Goal: Task Accomplishment & Management: Use online tool/utility

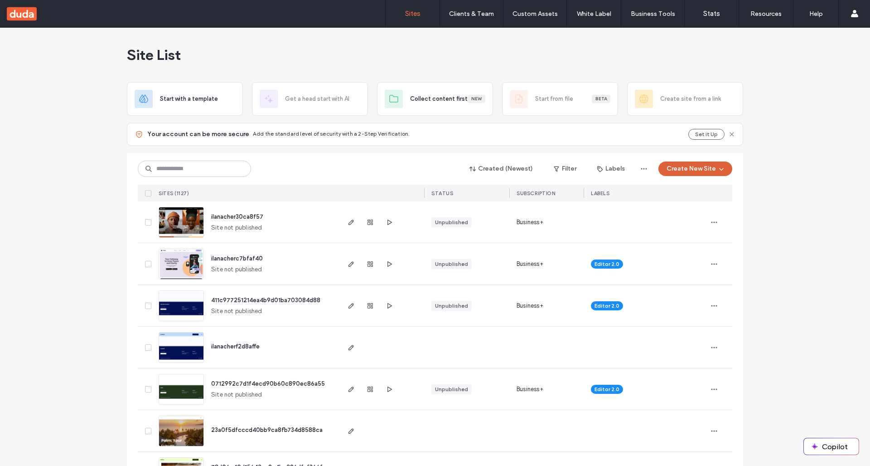
click at [696, 174] on button "Create New Site" at bounding box center [696, 168] width 74 height 15
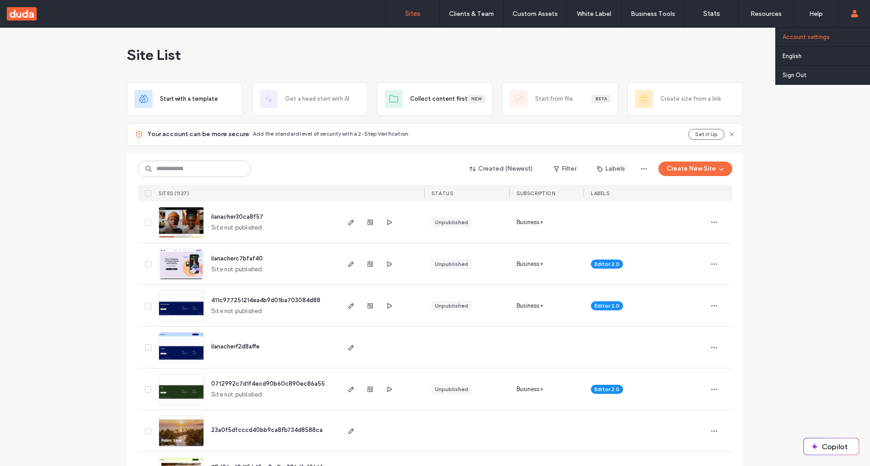
click at [814, 41] on link "Account settings" at bounding box center [827, 37] width 88 height 19
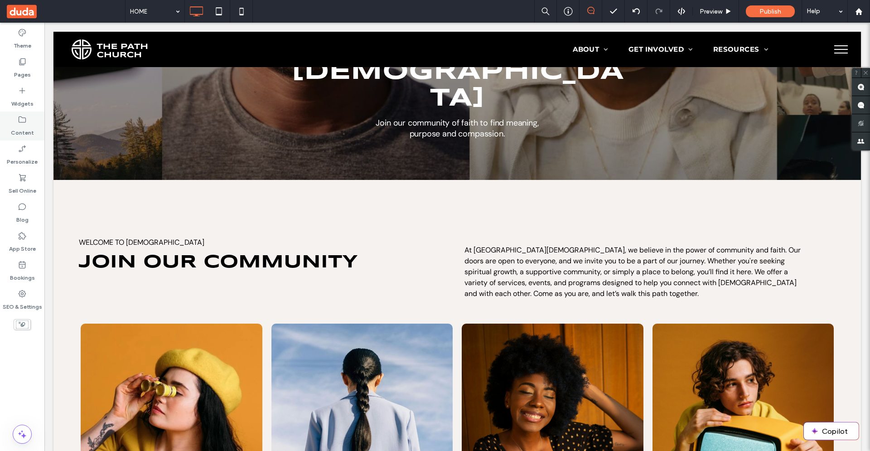
click at [23, 126] on label "Content" at bounding box center [22, 130] width 23 height 13
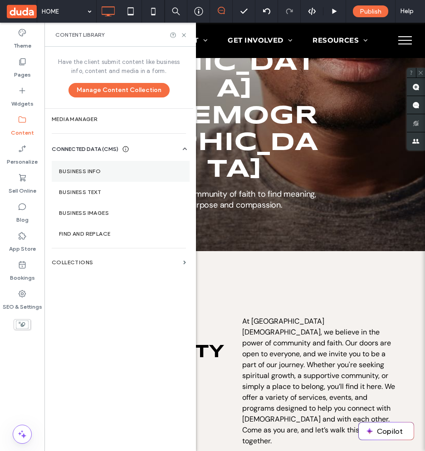
click at [70, 174] on label "Business Info" at bounding box center [120, 171] width 123 height 6
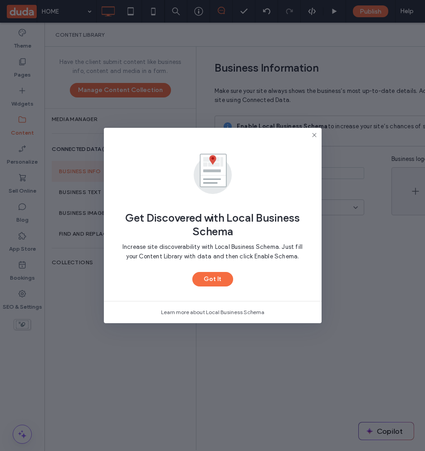
type input "**********"
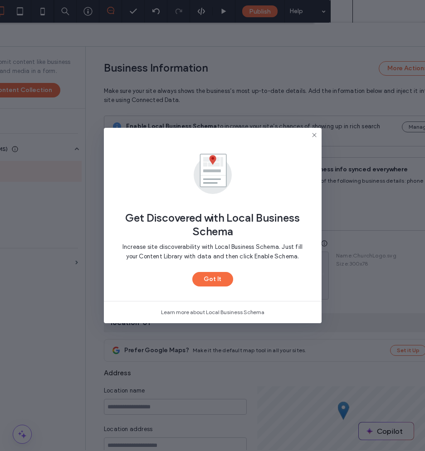
scroll to position [63, 0]
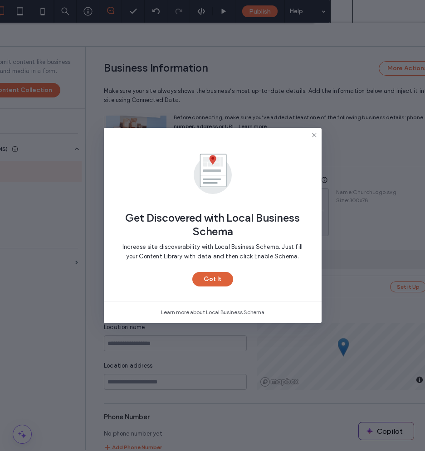
click at [223, 280] on button "Got It" at bounding box center [212, 279] width 41 height 15
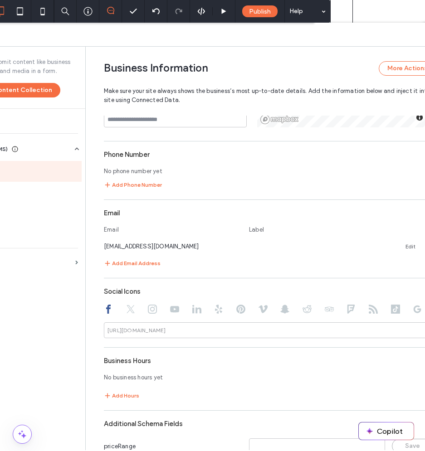
scroll to position [367, 0]
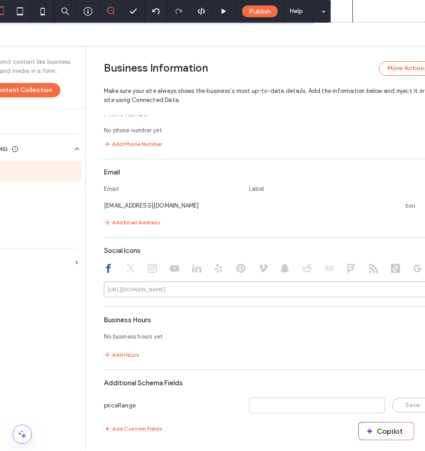
click at [172, 291] on input at bounding box center [274, 290] width 340 height 16
type input "***"
click at [259, 335] on div "No business hours yet" at bounding box center [274, 337] width 340 height 16
click at [15, 214] on label "Business Images" at bounding box center [11, 213] width 126 height 6
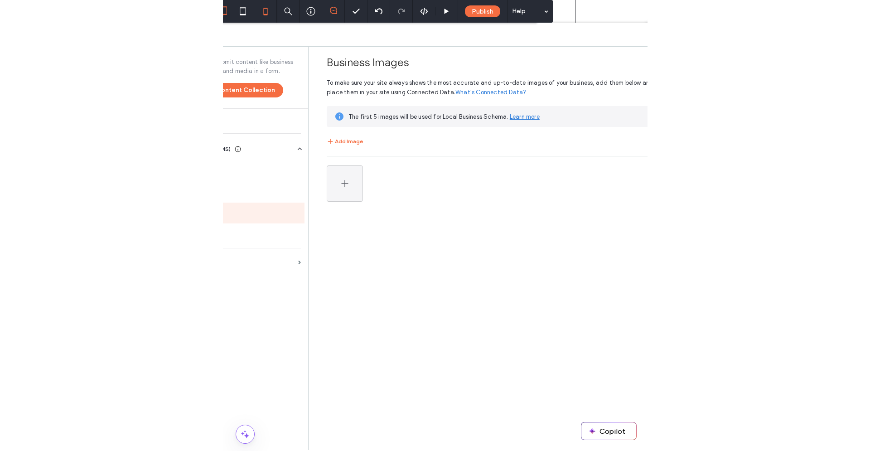
scroll to position [0, 0]
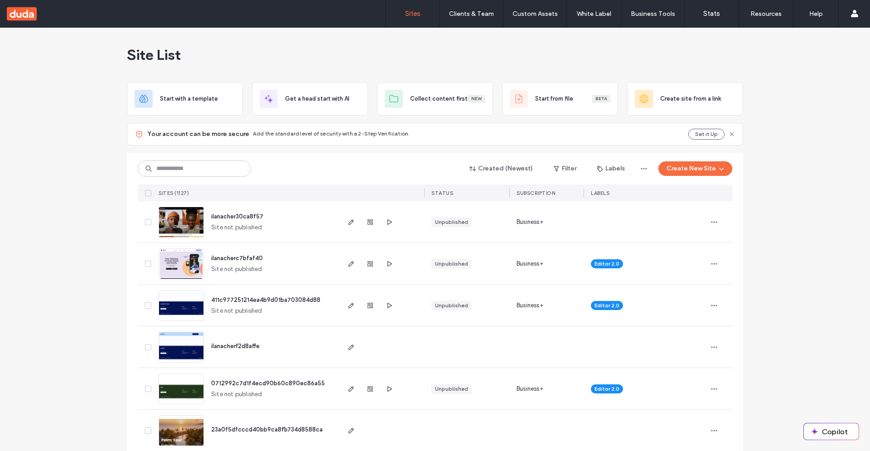
click at [173, 231] on img at bounding box center [181, 238] width 44 height 62
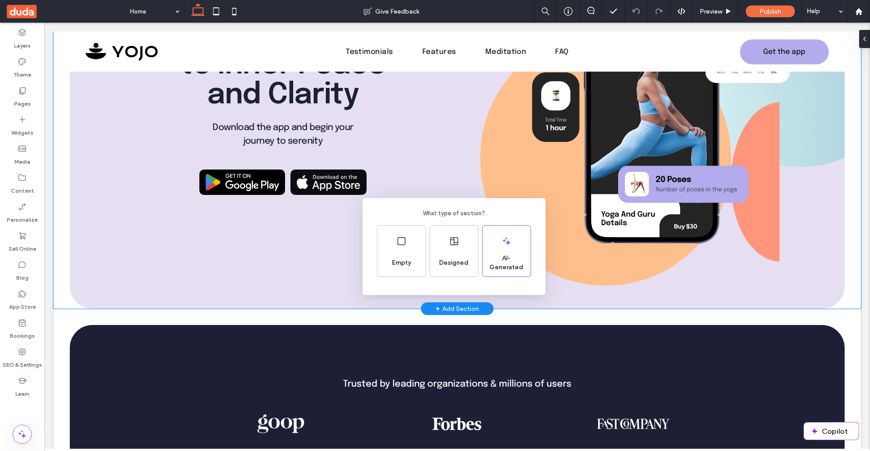
click at [18, 100] on div "What type of section? Empty Designed AI-Generated" at bounding box center [435, 248] width 870 height 496
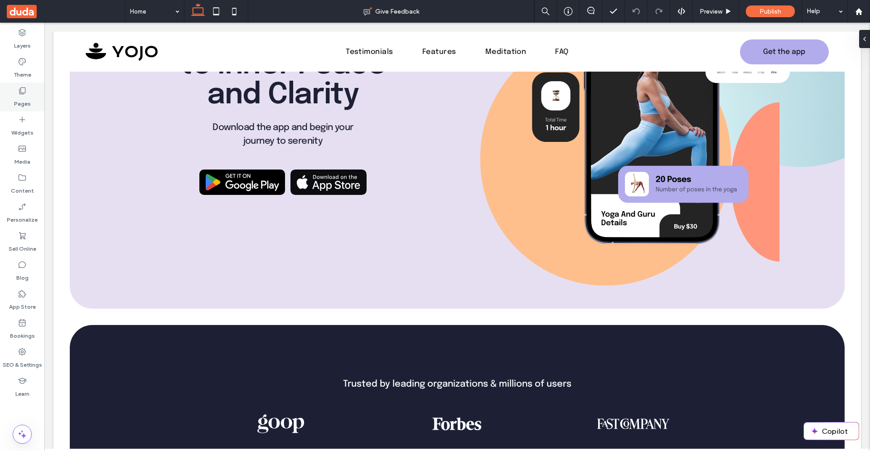
click at [25, 100] on label "Pages" at bounding box center [22, 101] width 17 height 13
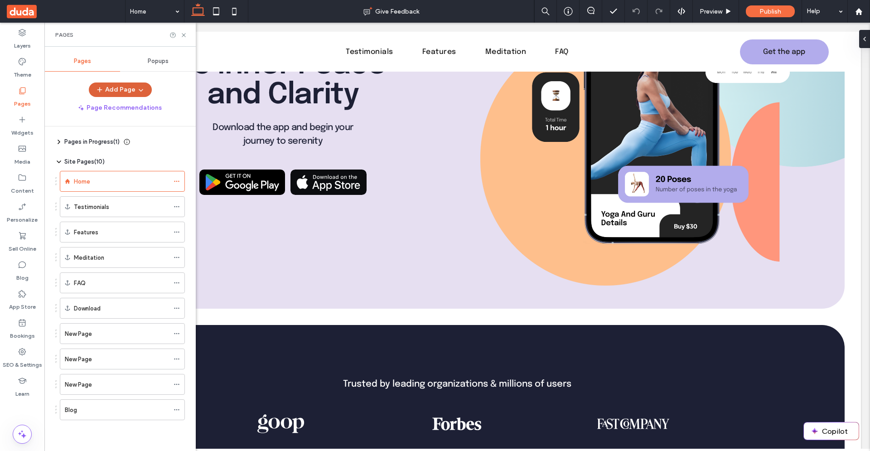
click at [109, 92] on button "Add Page" at bounding box center [120, 90] width 63 height 15
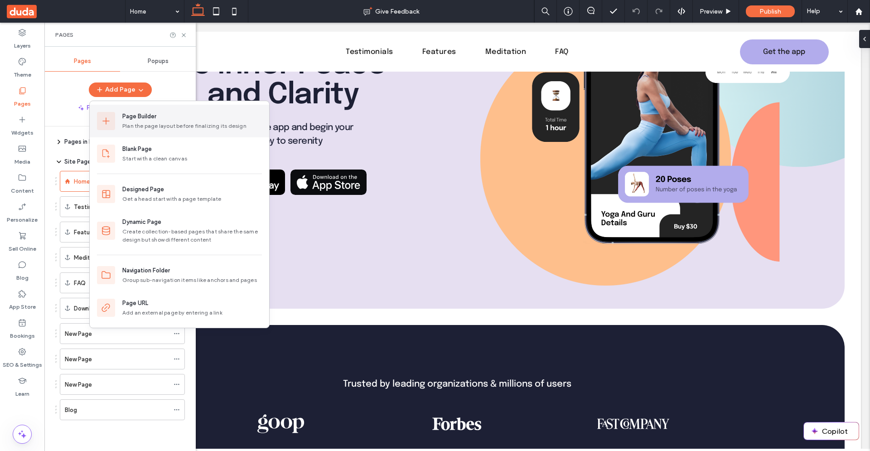
click at [124, 123] on div "Plan the page layout before finalizing its design" at bounding box center [192, 126] width 140 height 8
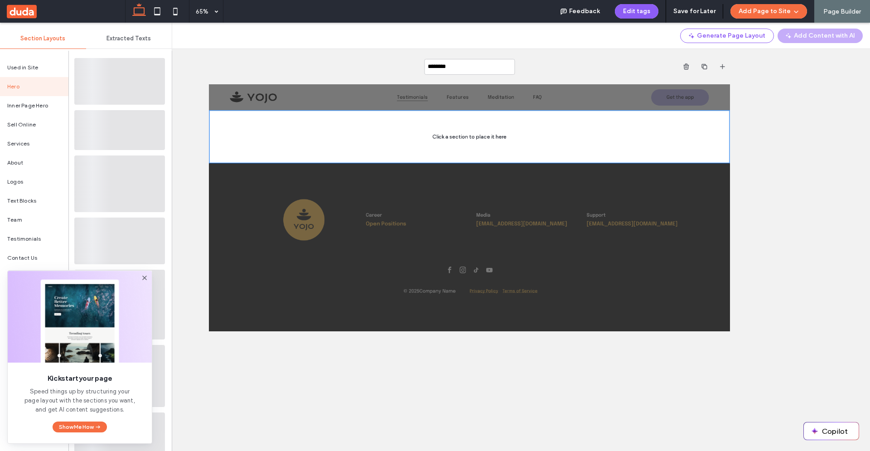
click at [145, 280] on icon at bounding box center [144, 277] width 7 height 7
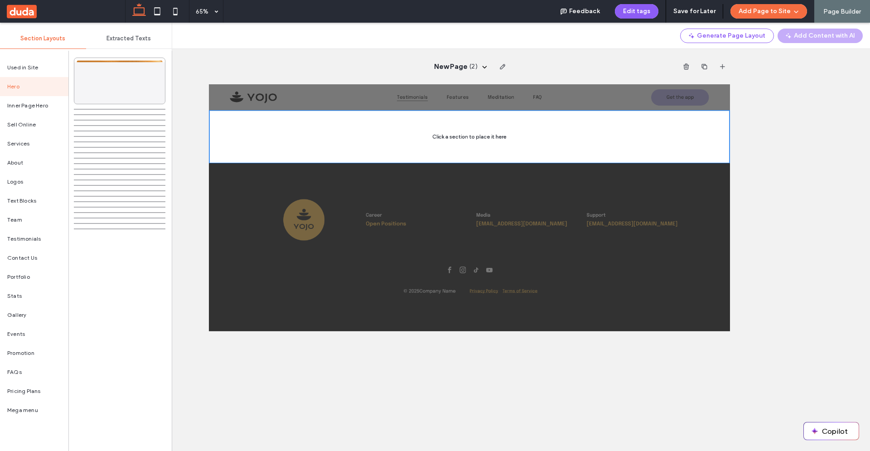
scroll to position [198, 0]
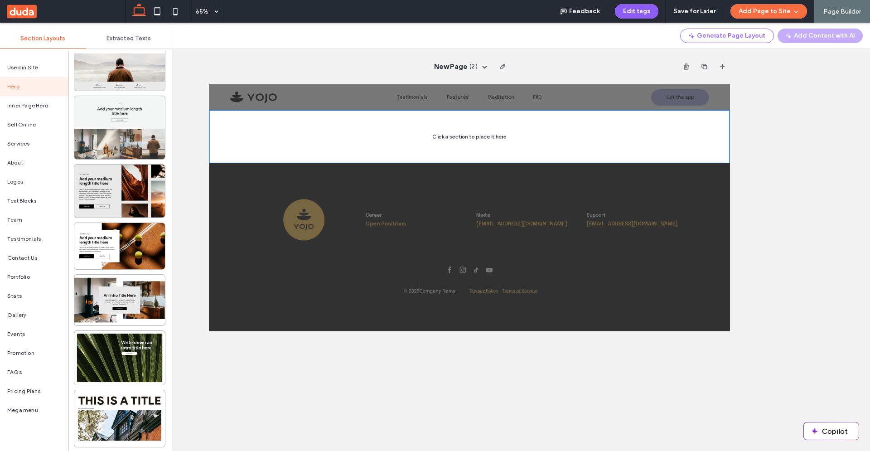
click at [144, 128] on div at bounding box center [119, 127] width 91 height 63
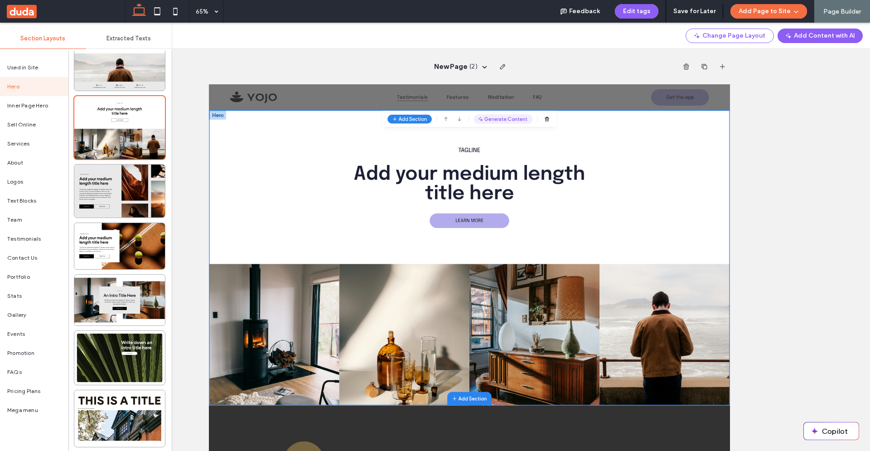
click at [660, 137] on button "Generate Content" at bounding box center [661, 138] width 91 height 15
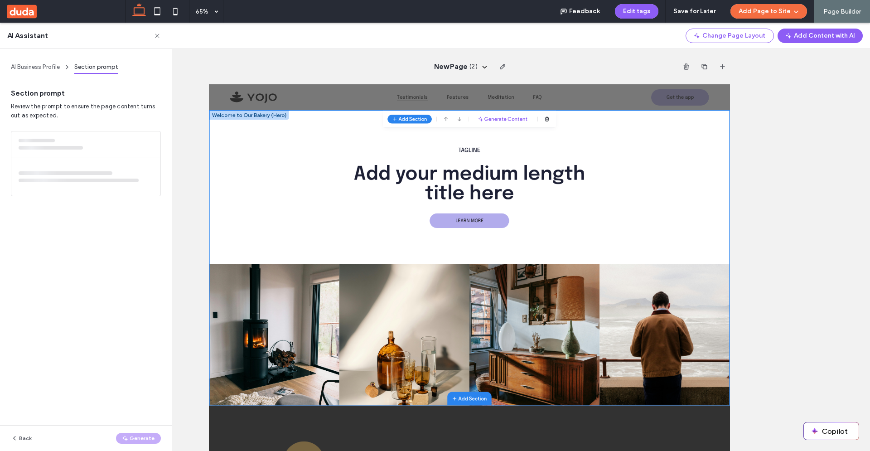
scroll to position [41, 0]
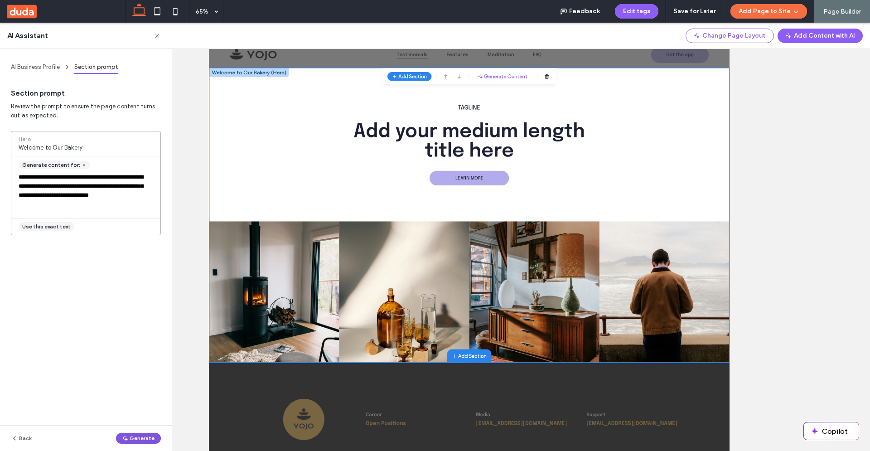
click at [141, 443] on button "Generate" at bounding box center [138, 438] width 45 height 11
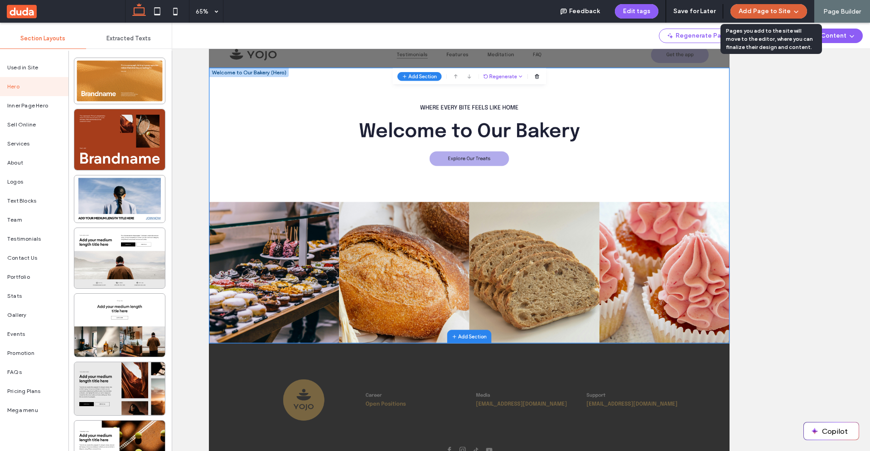
click at [772, 14] on button "Add Page to Site" at bounding box center [769, 11] width 77 height 15
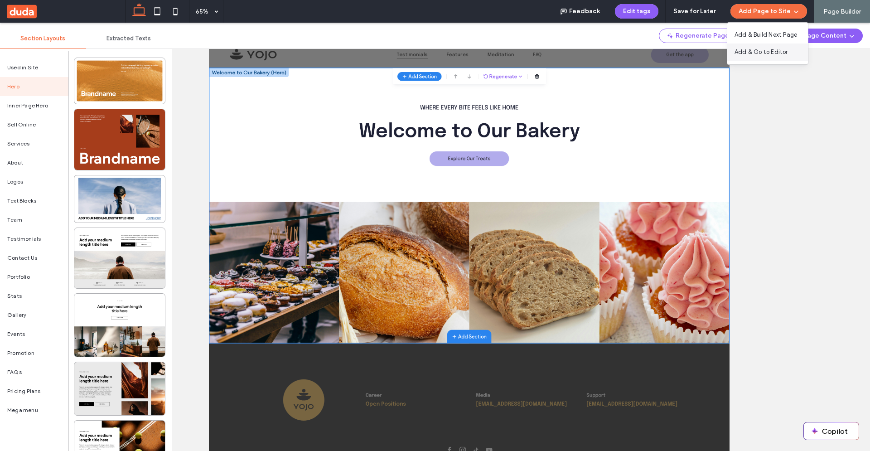
click at [765, 49] on span "Add & Go to Editor" at bounding box center [761, 52] width 53 height 9
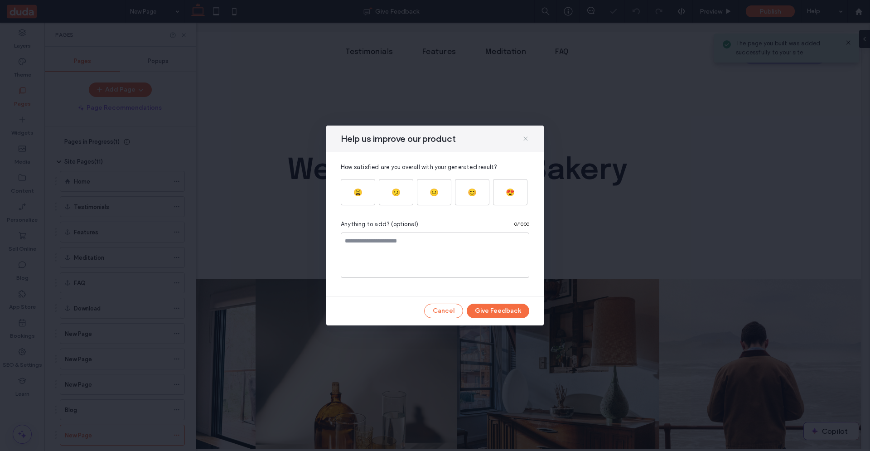
click at [523, 138] on icon at bounding box center [525, 138] width 7 height 7
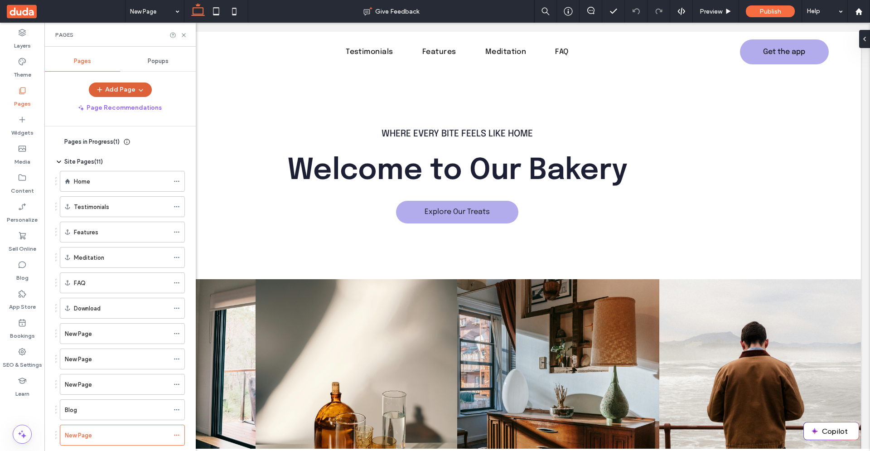
click at [126, 93] on button "Add Page" at bounding box center [120, 90] width 63 height 15
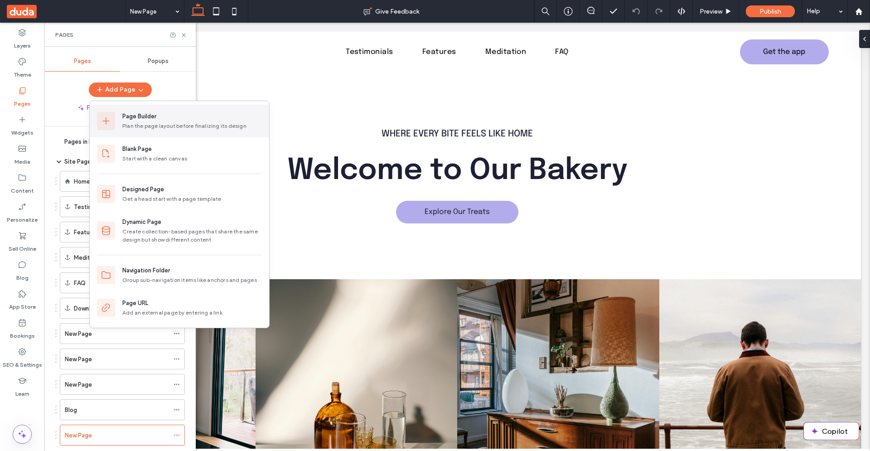
click at [136, 120] on div "Page Builder" at bounding box center [139, 116] width 34 height 9
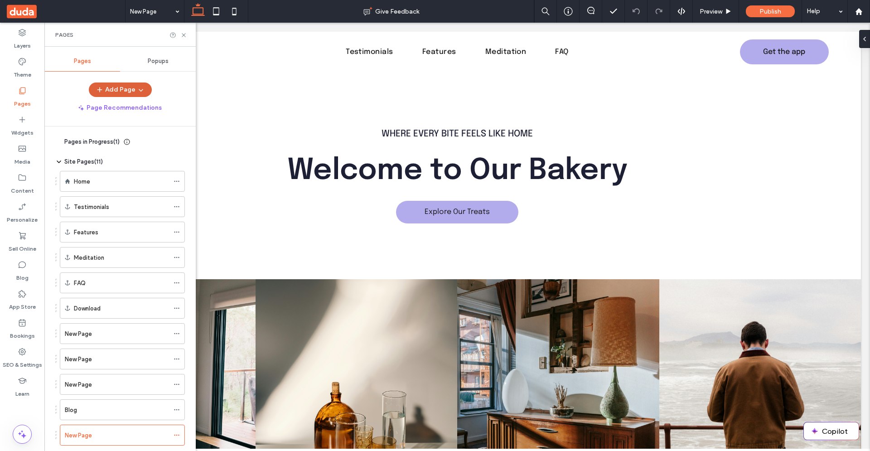
click at [120, 90] on button "Add Page" at bounding box center [120, 90] width 63 height 15
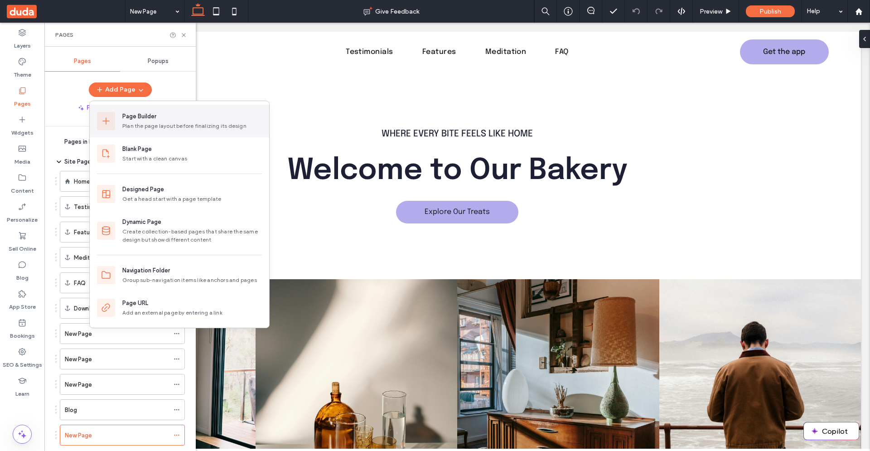
click at [131, 115] on div "Page Builder" at bounding box center [139, 116] width 34 height 9
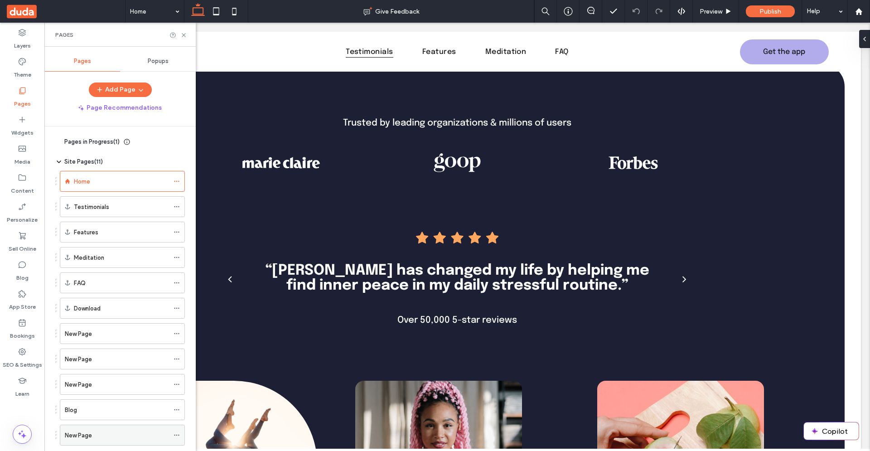
scroll to position [22, 0]
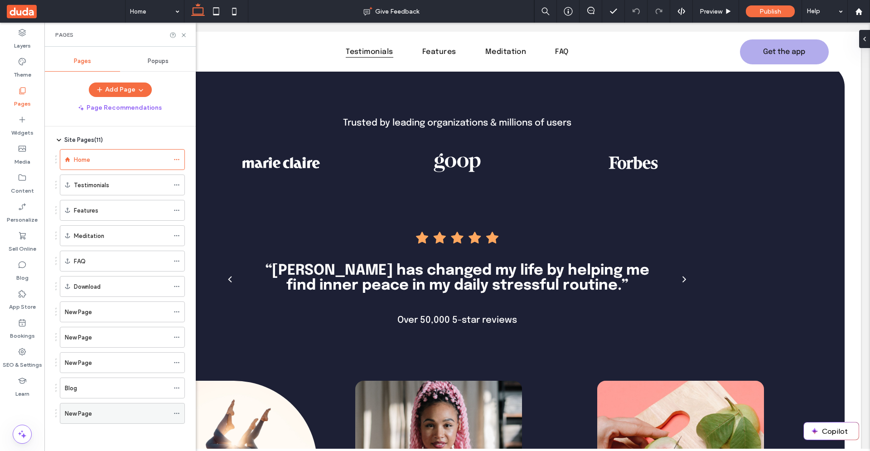
click at [88, 410] on label "New Page" at bounding box center [78, 414] width 27 height 16
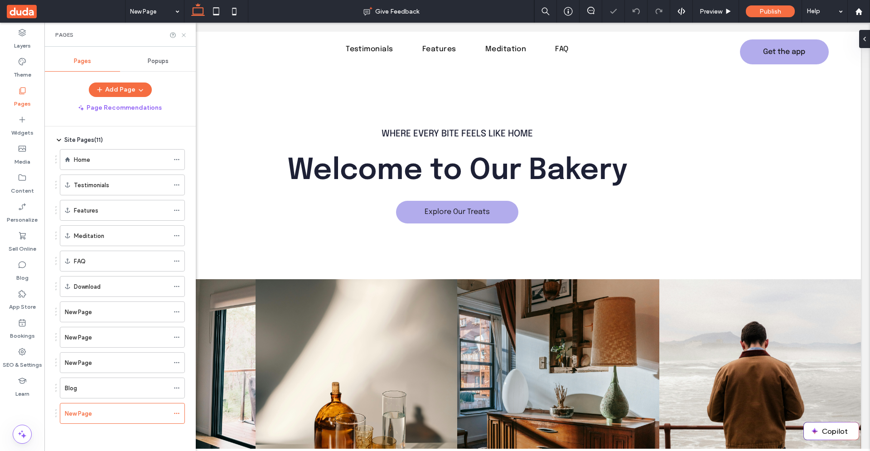
click at [184, 38] on icon at bounding box center [183, 35] width 7 height 7
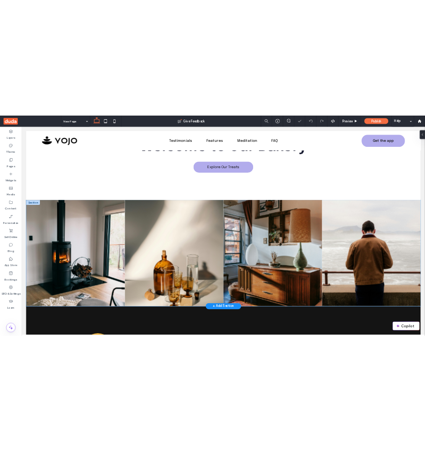
scroll to position [91, 0]
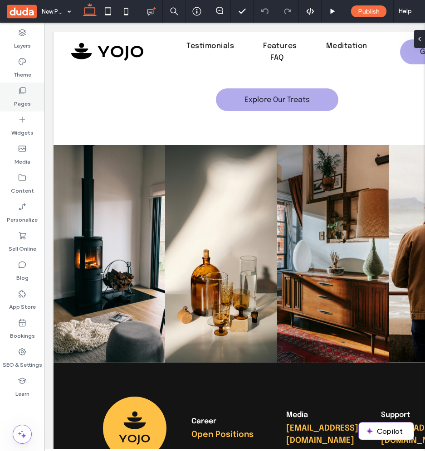
click at [21, 97] on label "Pages" at bounding box center [22, 101] width 17 height 13
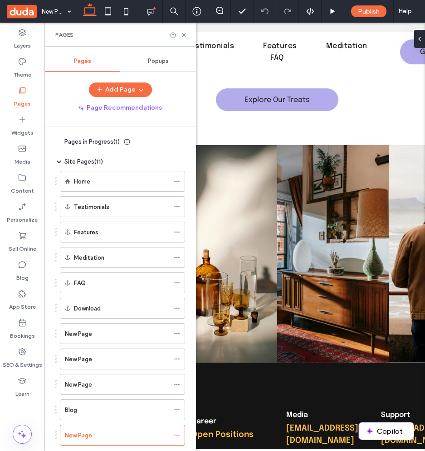
click at [107, 144] on span "Pages in Progress ( 1 )" at bounding box center [91, 141] width 55 height 9
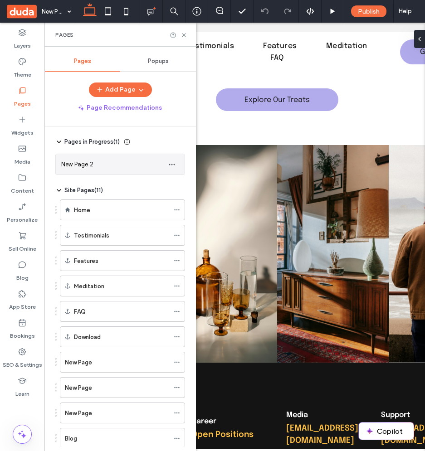
click at [109, 165] on div "New Page 2" at bounding box center [111, 165] width 100 height 10
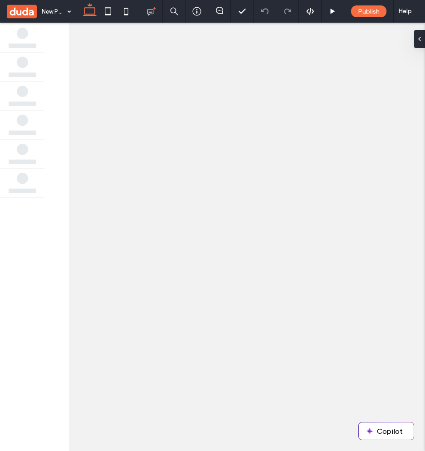
scroll to position [0, 0]
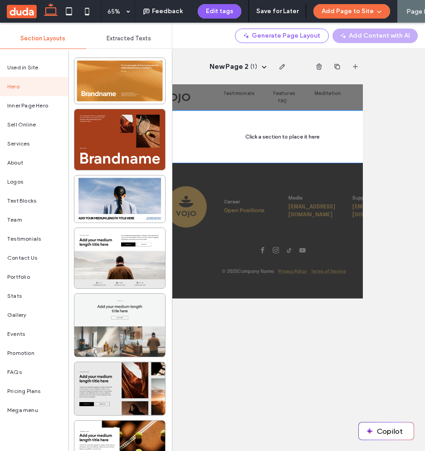
click at [109, 346] on div at bounding box center [119, 325] width 91 height 63
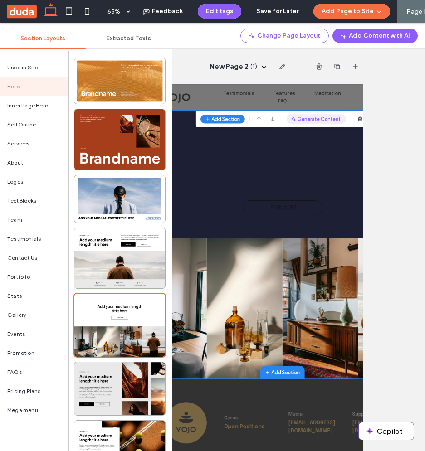
click at [403, 138] on button "Generate Content" at bounding box center [415, 138] width 91 height 15
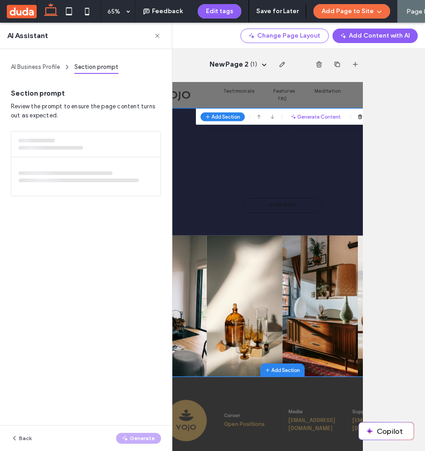
scroll to position [41, 0]
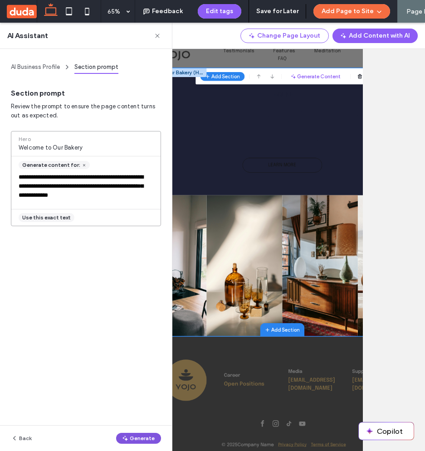
click at [134, 442] on button "Generate" at bounding box center [138, 438] width 45 height 11
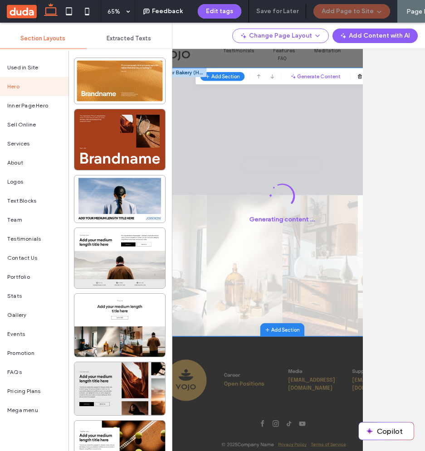
click at [402, 300] on div "New Page 2 ( 1 )" at bounding box center [247, 237] width 356 height 428
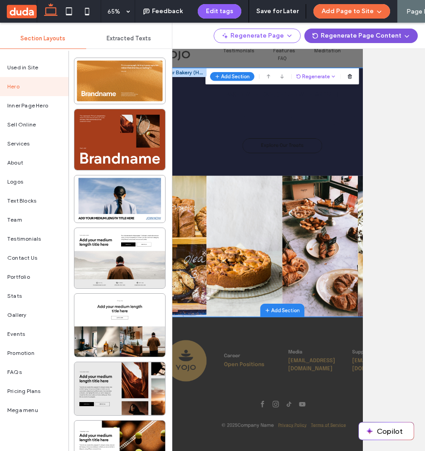
click at [372, 39] on button "Regenerate Page Content" at bounding box center [360, 36] width 113 height 15
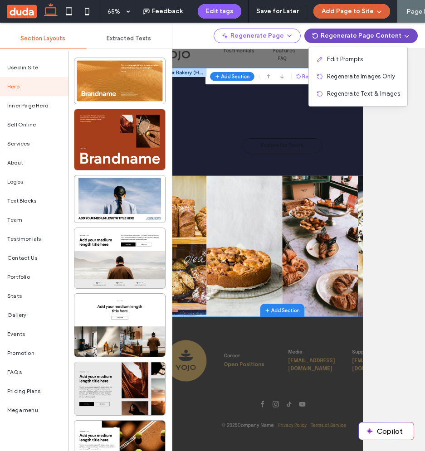
click at [338, 10] on button "Add Page to Site" at bounding box center [351, 11] width 77 height 15
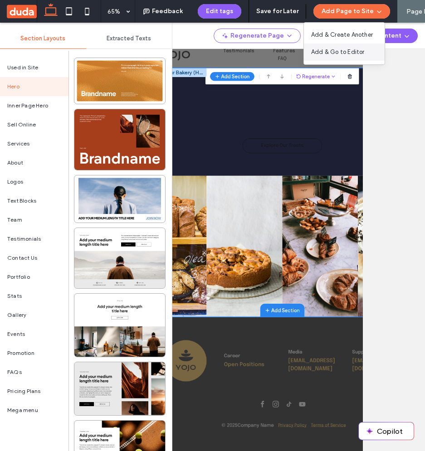
click at [345, 55] on span "Add & Go to Editor" at bounding box center [337, 52] width 53 height 9
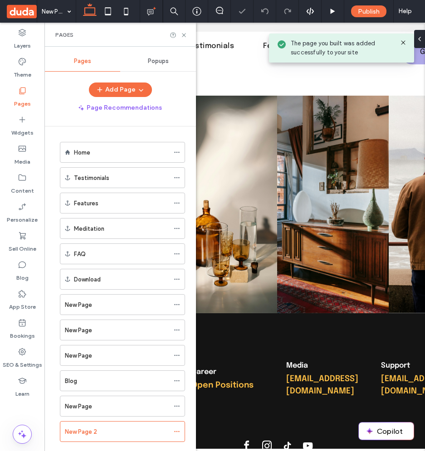
scroll to position [141, 0]
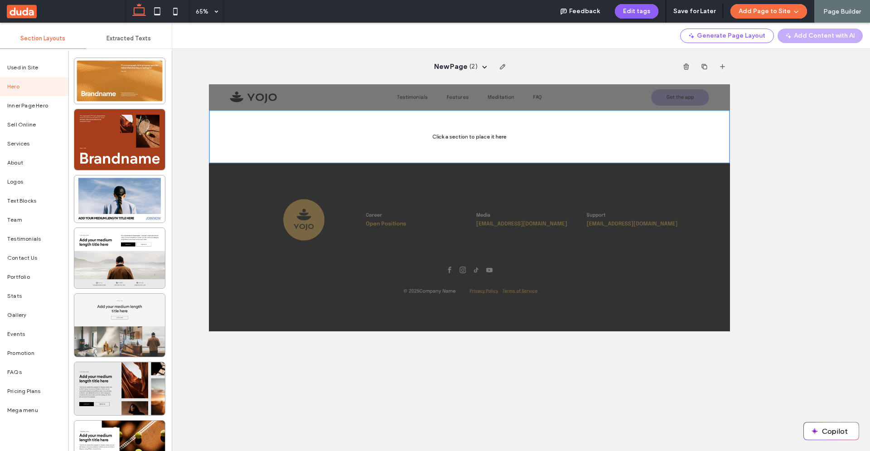
click at [124, 317] on div at bounding box center [119, 325] width 91 height 63
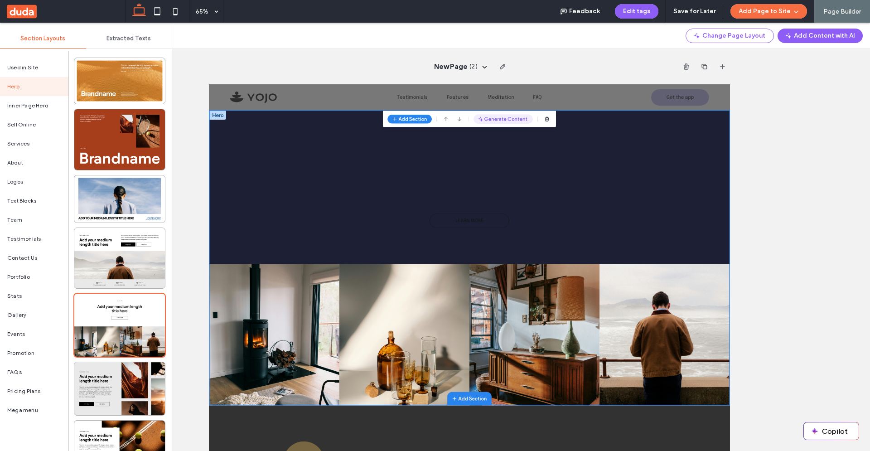
click at [654, 139] on button "Generate Content" at bounding box center [661, 138] width 91 height 15
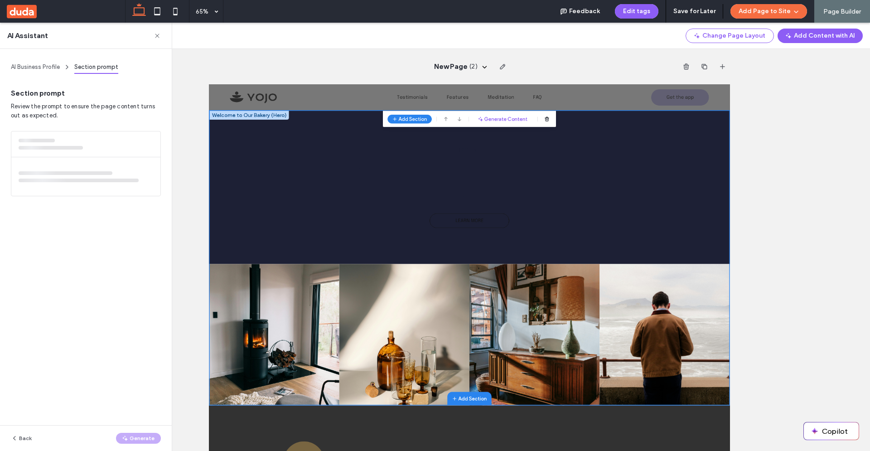
scroll to position [41, 0]
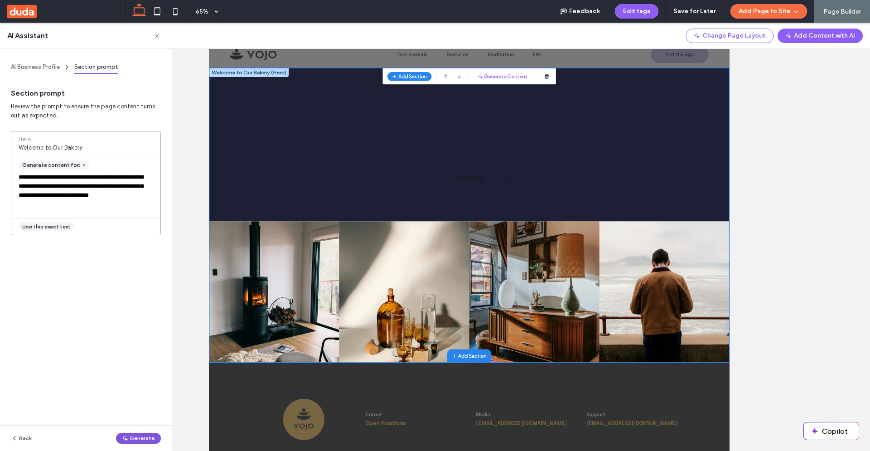
click at [136, 437] on button "Generate" at bounding box center [138, 438] width 45 height 11
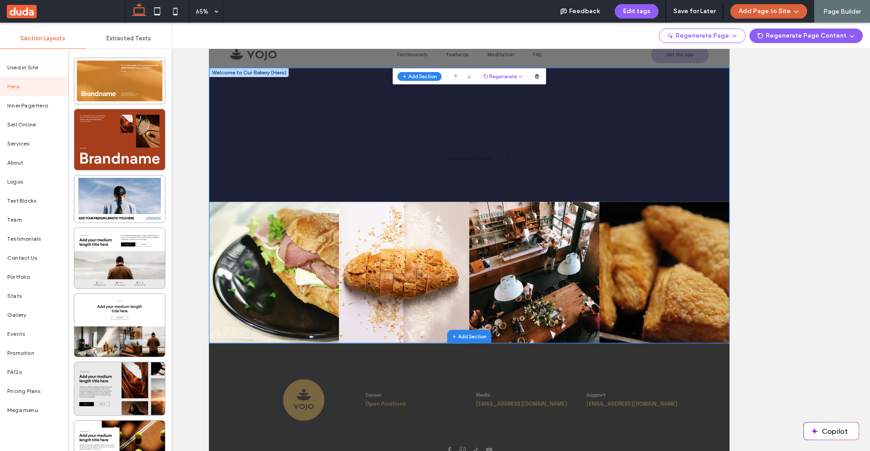
click at [757, 16] on button "Add Page to Site" at bounding box center [769, 11] width 77 height 15
click at [754, 54] on span "Add & Go to Editor" at bounding box center [761, 52] width 53 height 9
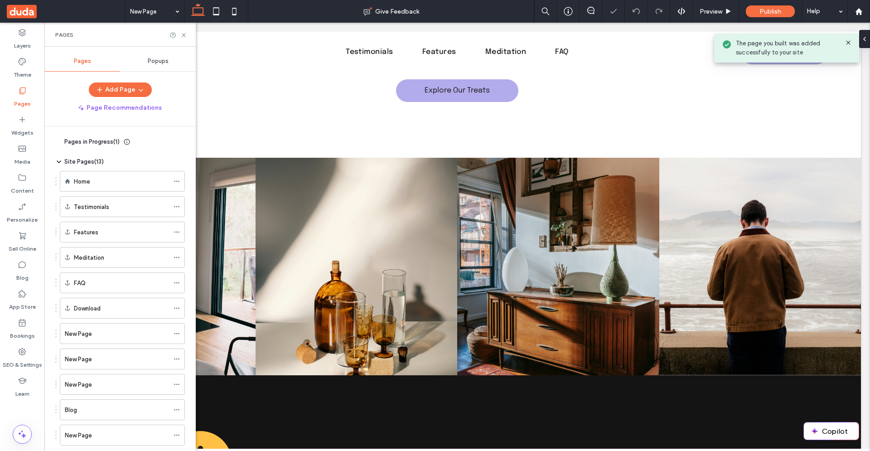
scroll to position [123, 0]
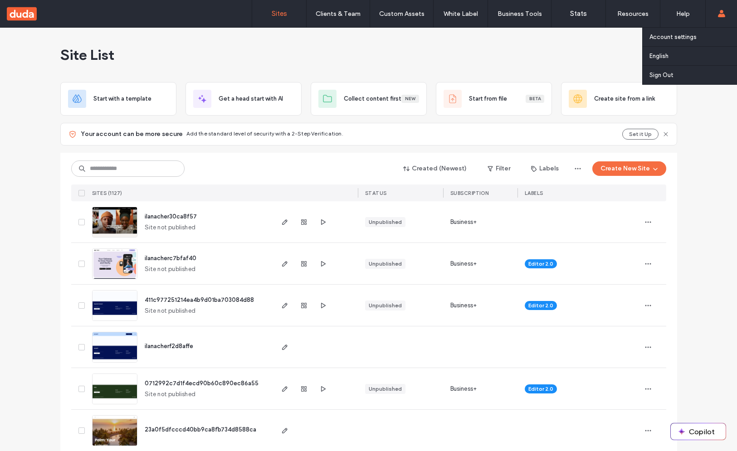
click at [424, 15] on use at bounding box center [720, 13] width 7 height 7
click at [424, 41] on link "Account settings" at bounding box center [693, 37] width 88 height 19
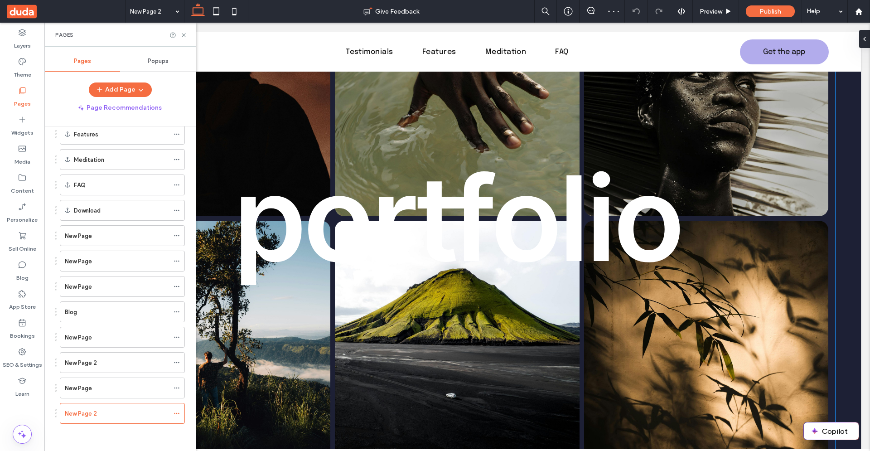
scroll to position [783, 0]
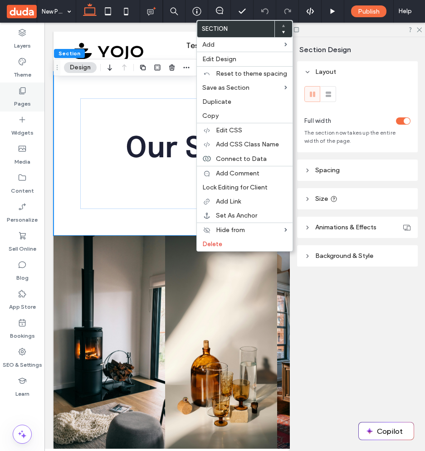
click at [24, 95] on icon at bounding box center [22, 90] width 9 height 9
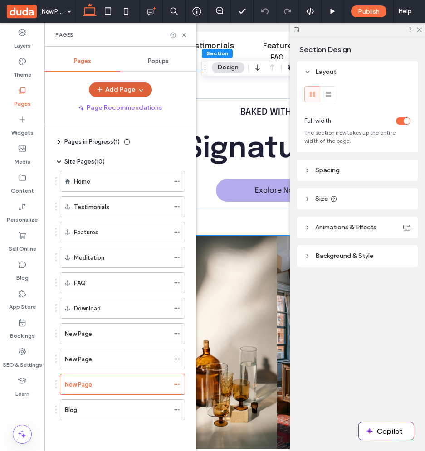
click at [129, 87] on button "Add Page" at bounding box center [120, 90] width 63 height 15
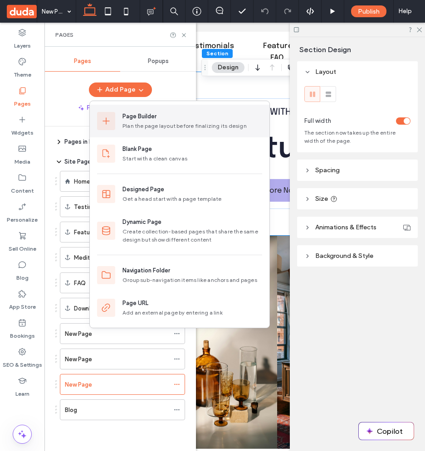
click at [142, 121] on div "Page Builder" at bounding box center [139, 116] width 34 height 9
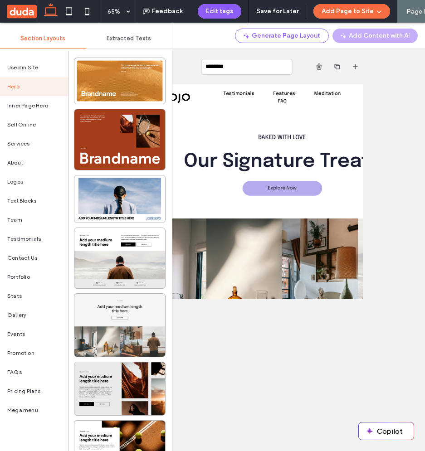
click at [109, 343] on div at bounding box center [119, 325] width 91 height 63
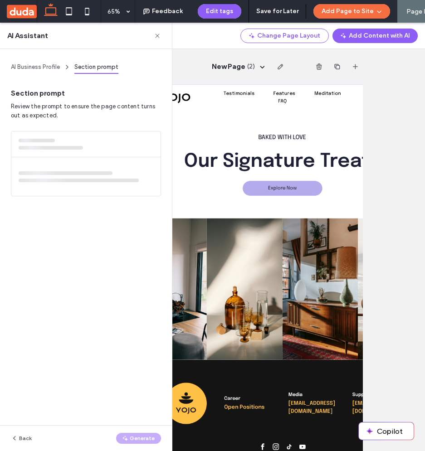
scroll to position [41, 0]
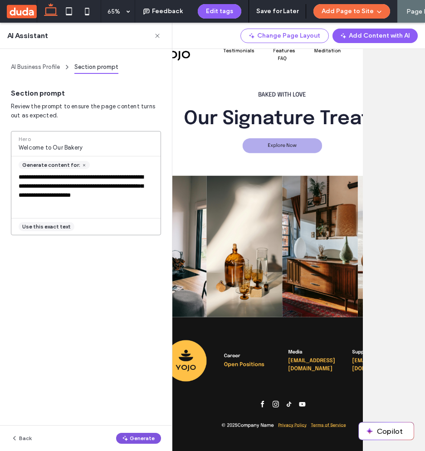
click at [142, 441] on button "Generate" at bounding box center [138, 438] width 45 height 11
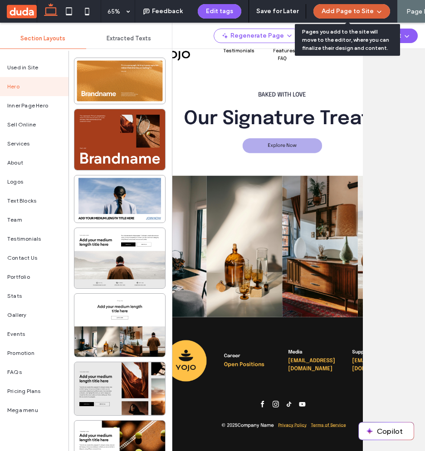
click at [341, 14] on button "Add Page to Site" at bounding box center [351, 11] width 77 height 15
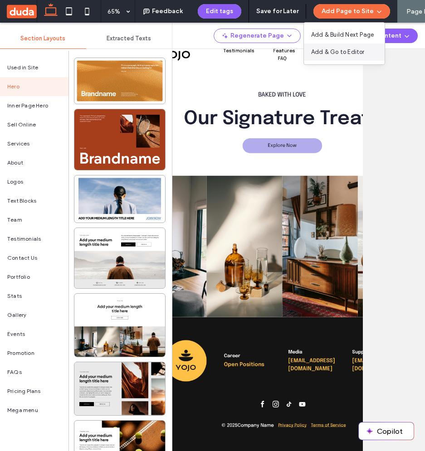
click at [318, 54] on span "Add & Go to Editor" at bounding box center [337, 52] width 53 height 9
